Goal: Task Accomplishment & Management: Use online tool/utility

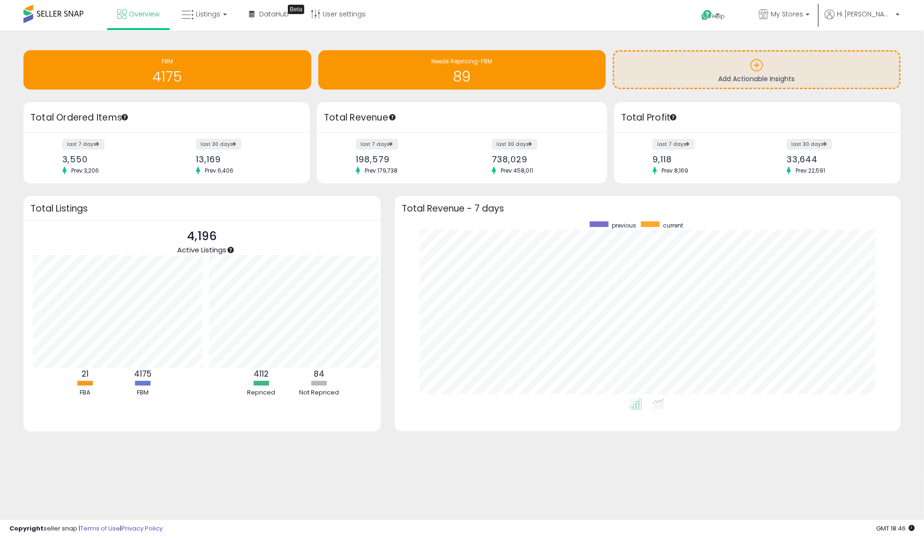
scroll to position [94, 167]
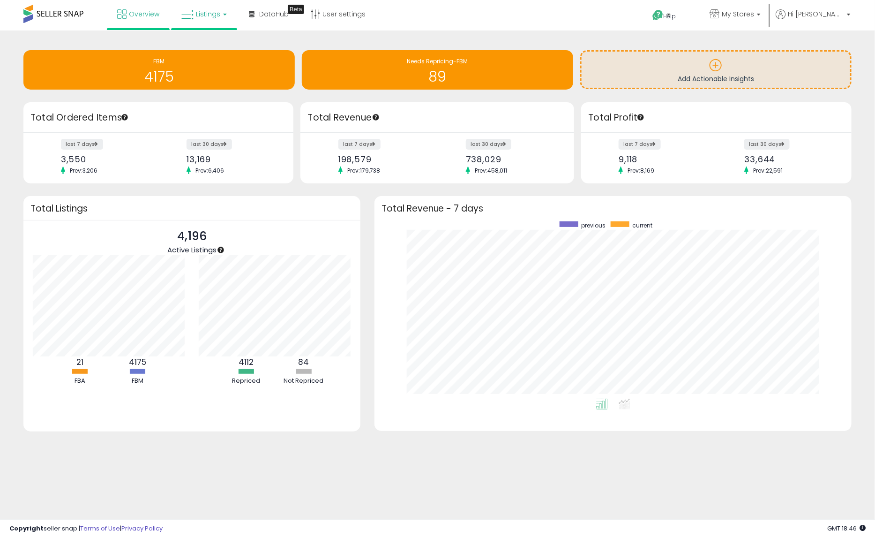
click at [206, 17] on span "Listings" at bounding box center [208, 13] width 24 height 9
click at [202, 48] on icon at bounding box center [211, 46] width 41 height 12
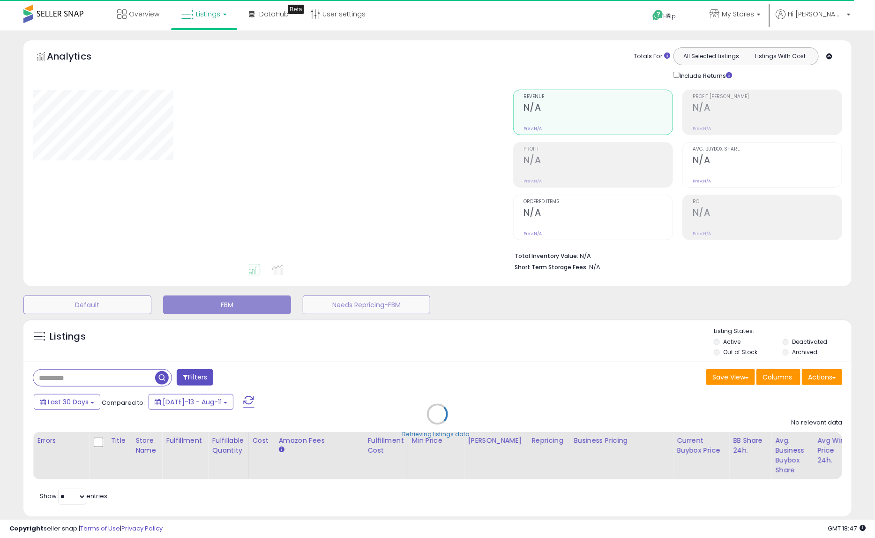
select select "**"
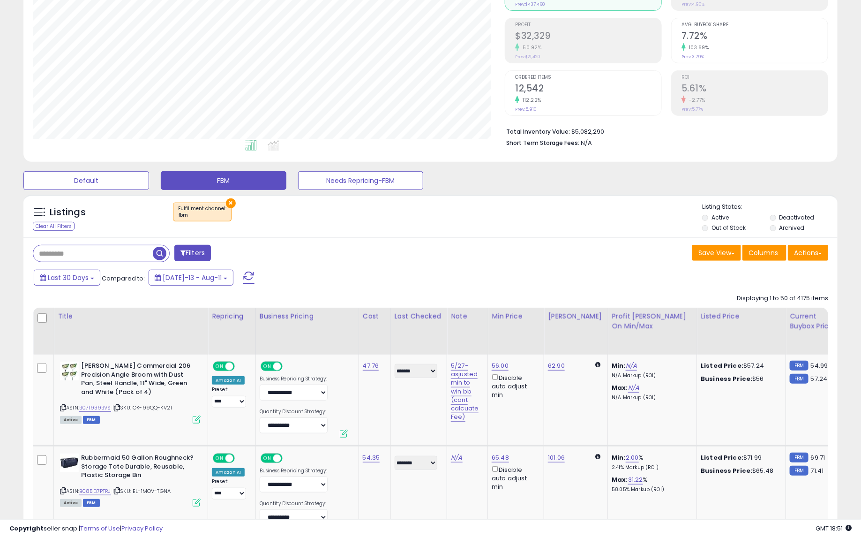
scroll to position [167, 0]
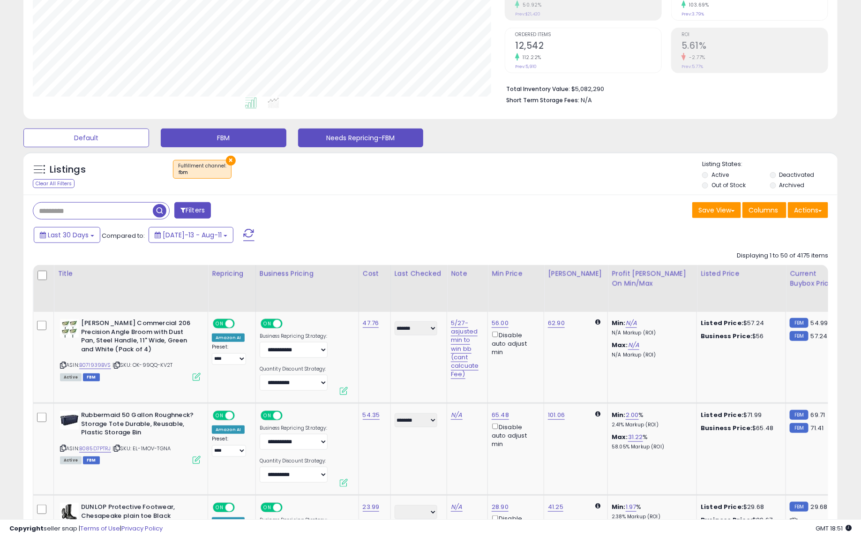
click at [345, 140] on button "Needs Repricing-FBM" at bounding box center [361, 137] width 126 height 19
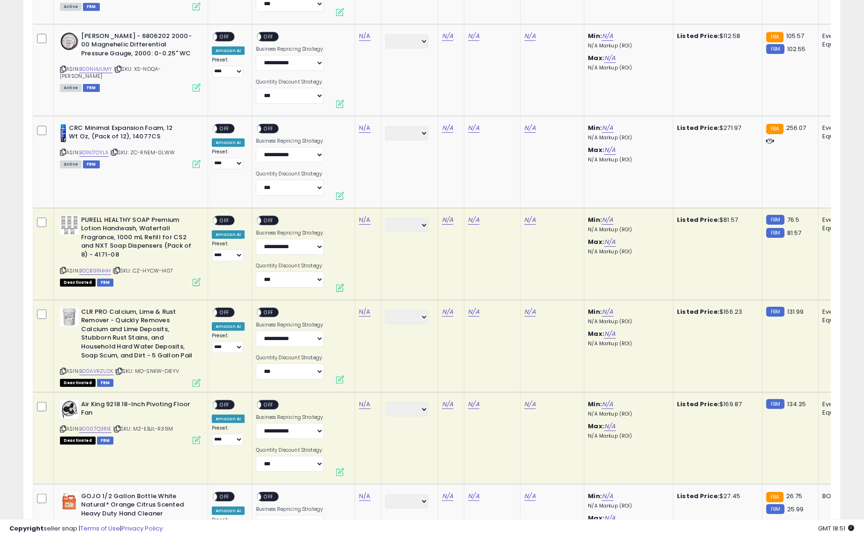
scroll to position [4623, 0]
